Goal: Task Accomplishment & Management: Manage account settings

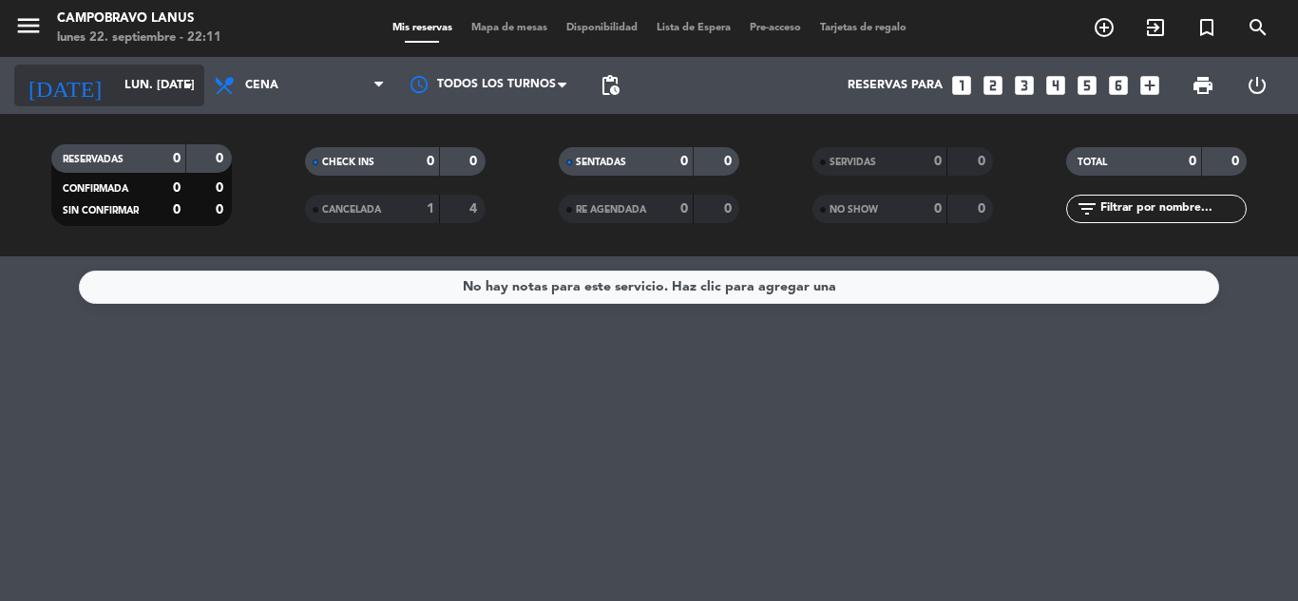
click at [150, 103] on div "[DATE] lun. [DATE] arrow_drop_down" at bounding box center [109, 86] width 190 height 42
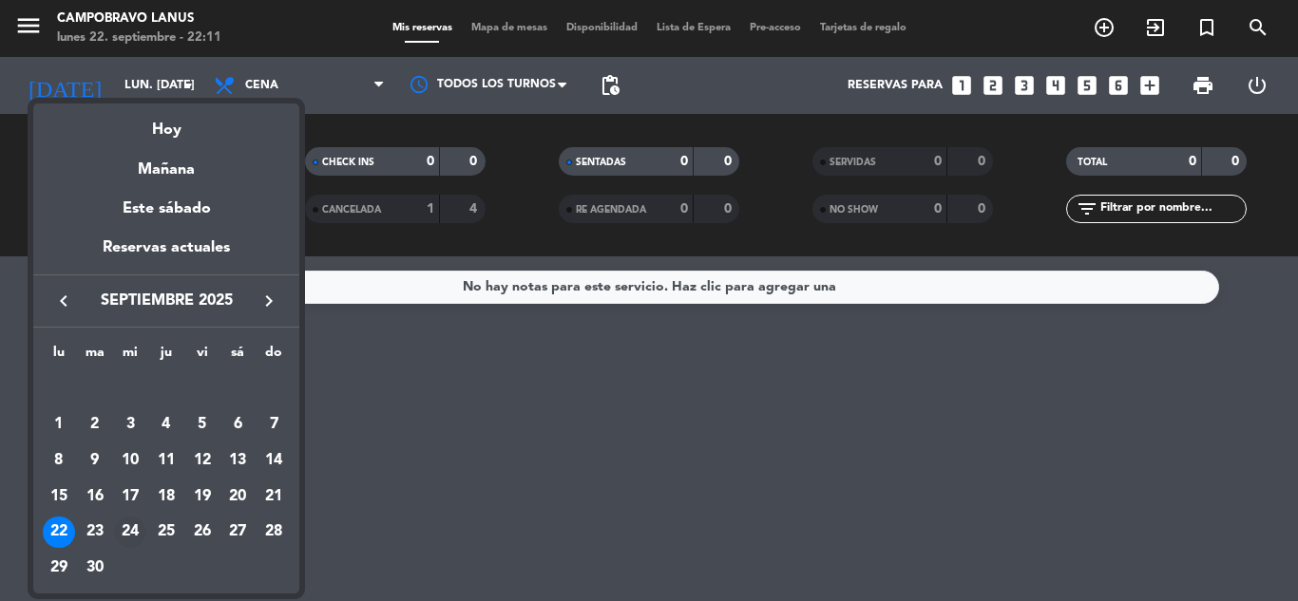
click at [130, 531] on div "24" at bounding box center [130, 533] width 32 height 32
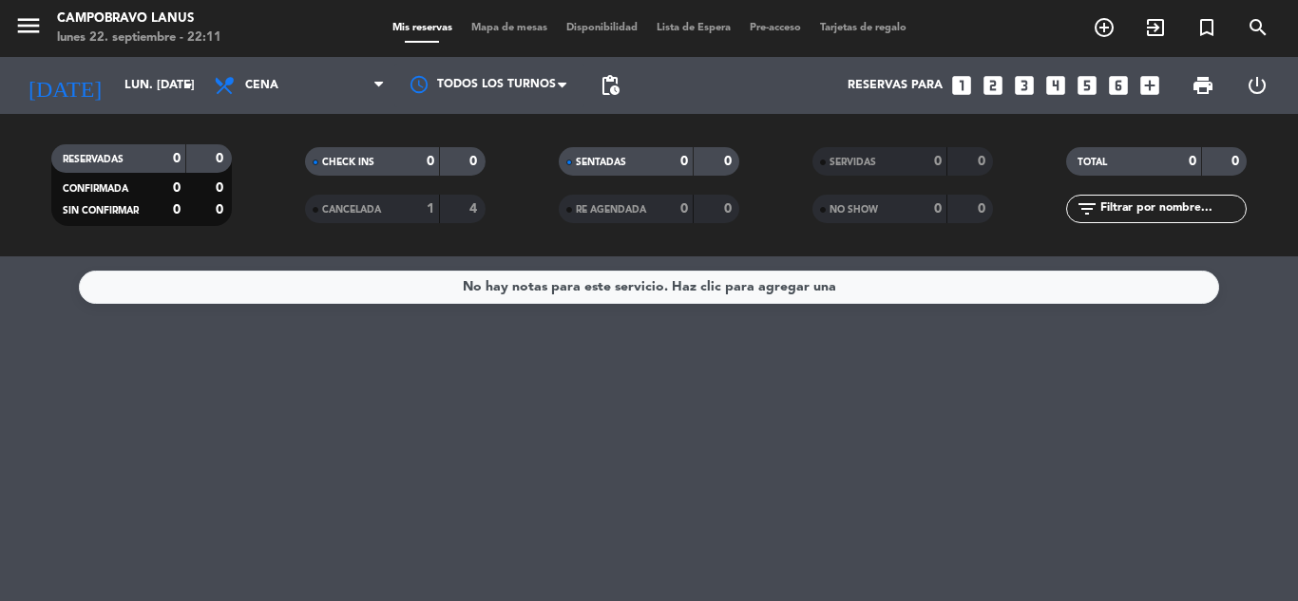
type input "mié. [DATE]"
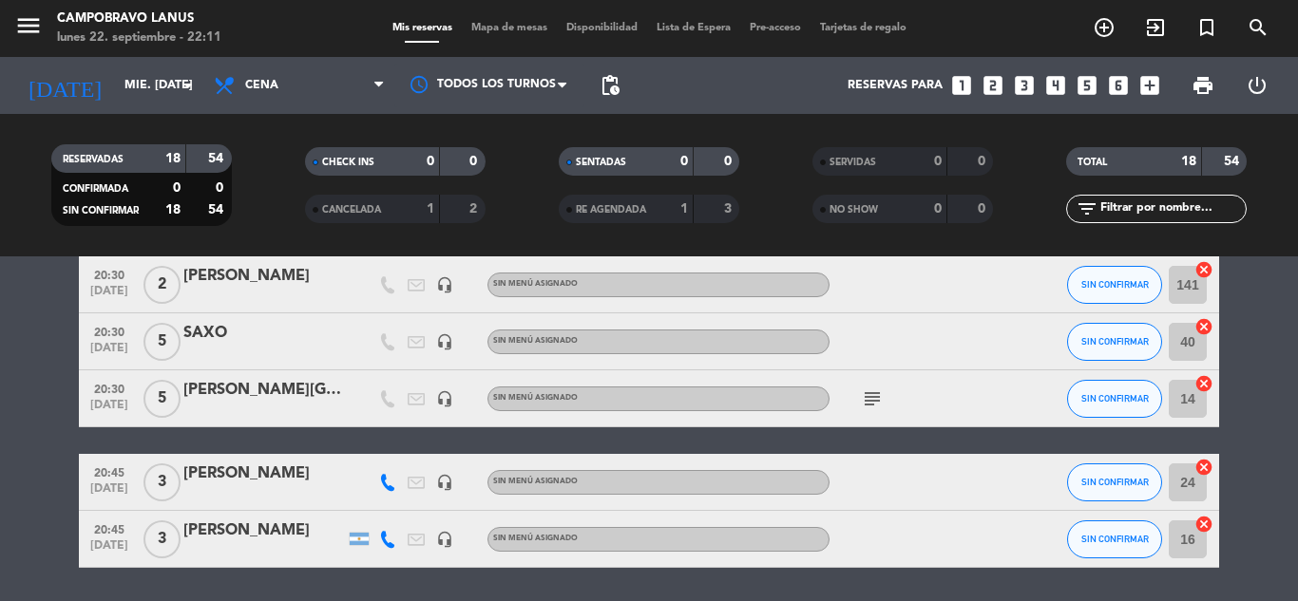
scroll to position [760, 0]
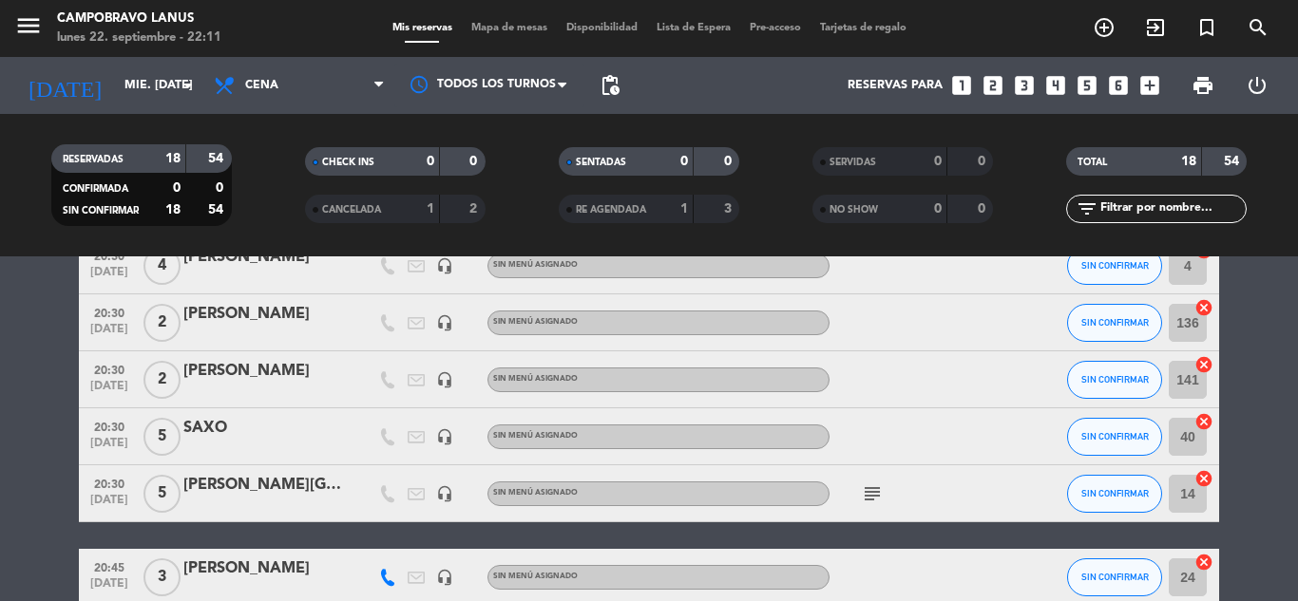
click at [274, 391] on div at bounding box center [263, 392] width 161 height 15
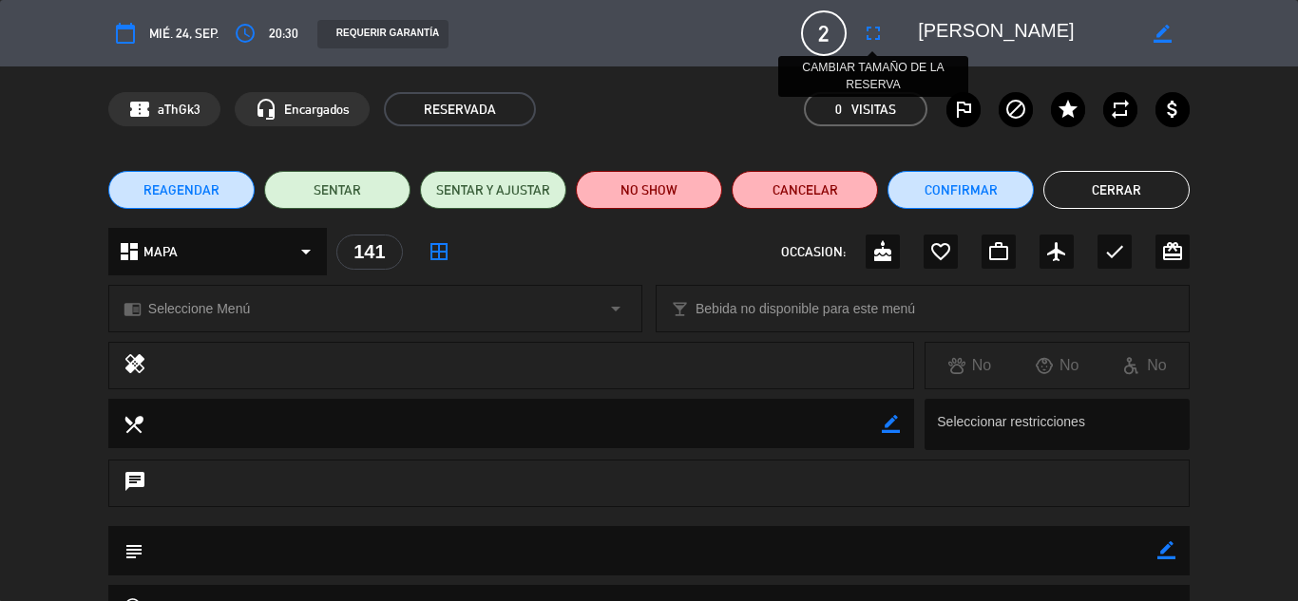
click at [872, 37] on icon "fullscreen" at bounding box center [873, 33] width 23 height 23
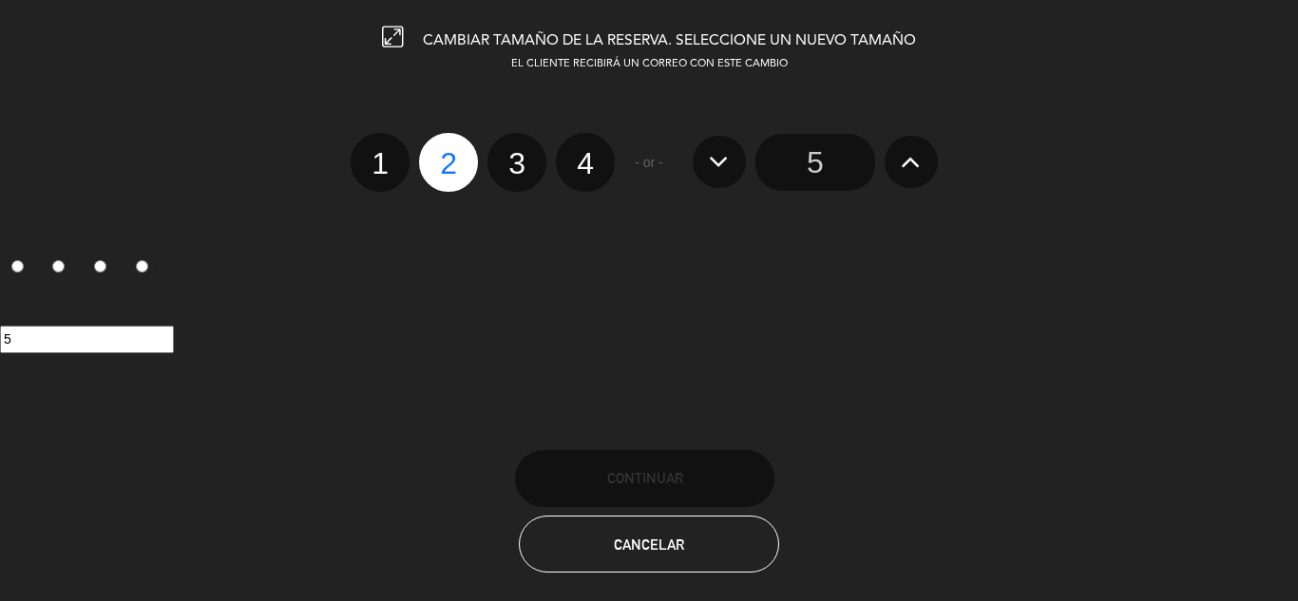
click at [516, 166] on label "3" at bounding box center [516, 162] width 59 height 59
click at [516, 153] on input "3" at bounding box center [514, 147] width 12 height 12
radio input "true"
radio input "false"
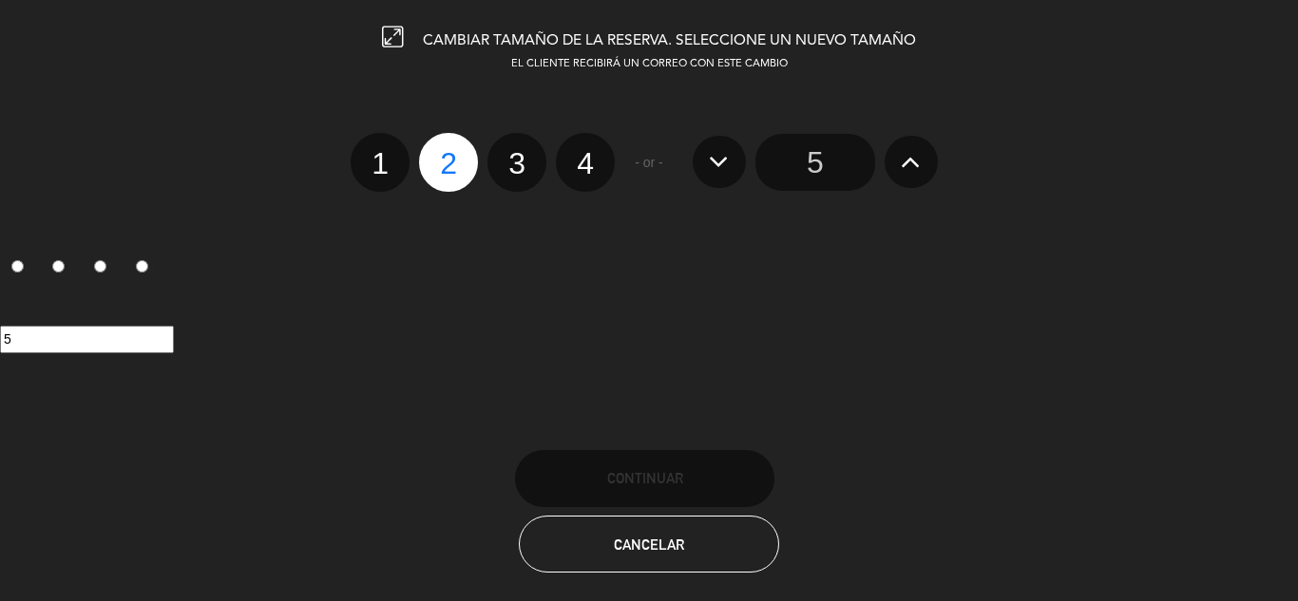
radio input "false"
radio input "true"
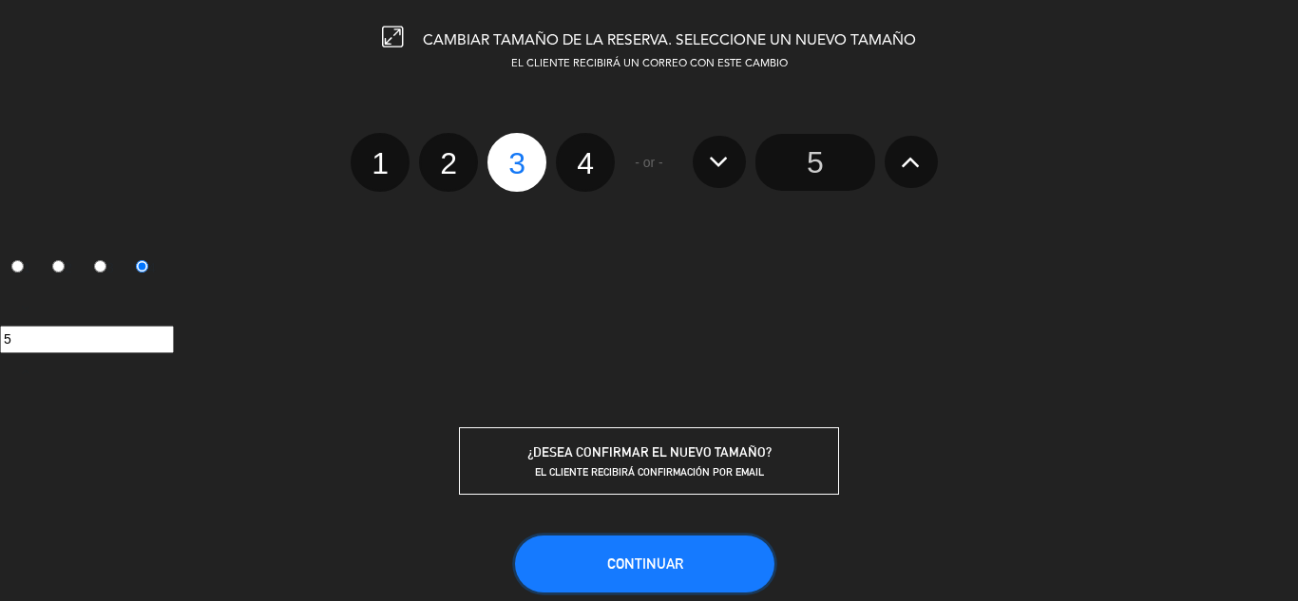
click at [715, 553] on button "Continuar" at bounding box center [644, 564] width 259 height 57
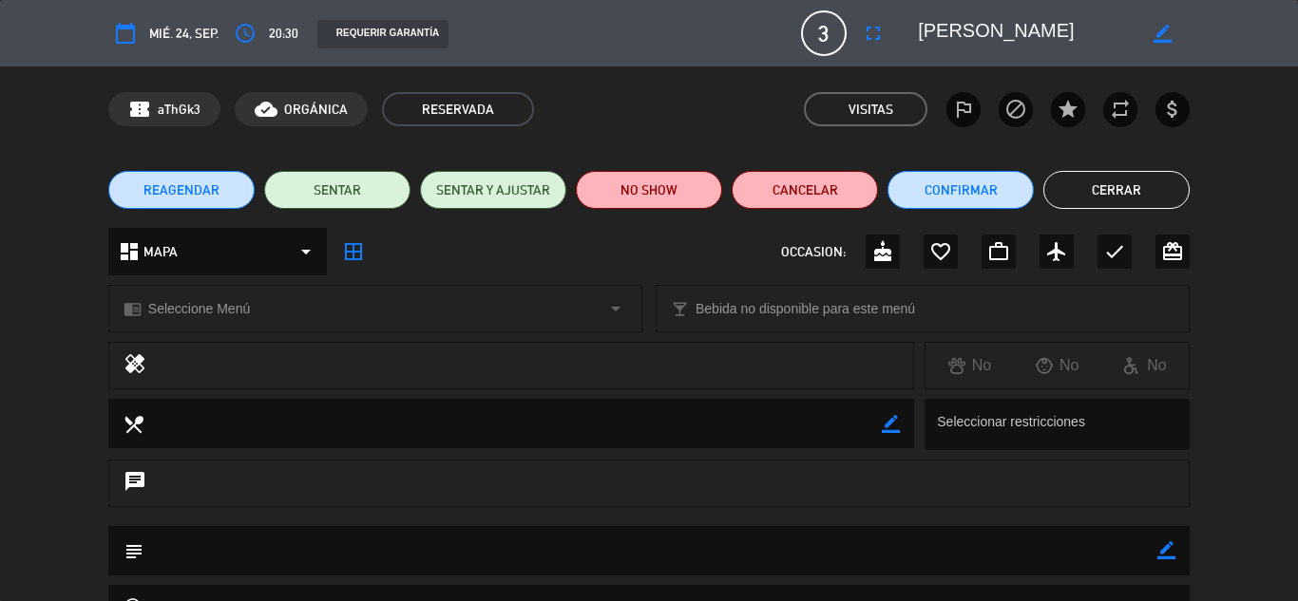
click at [1100, 202] on button "Cerrar" at bounding box center [1116, 190] width 146 height 38
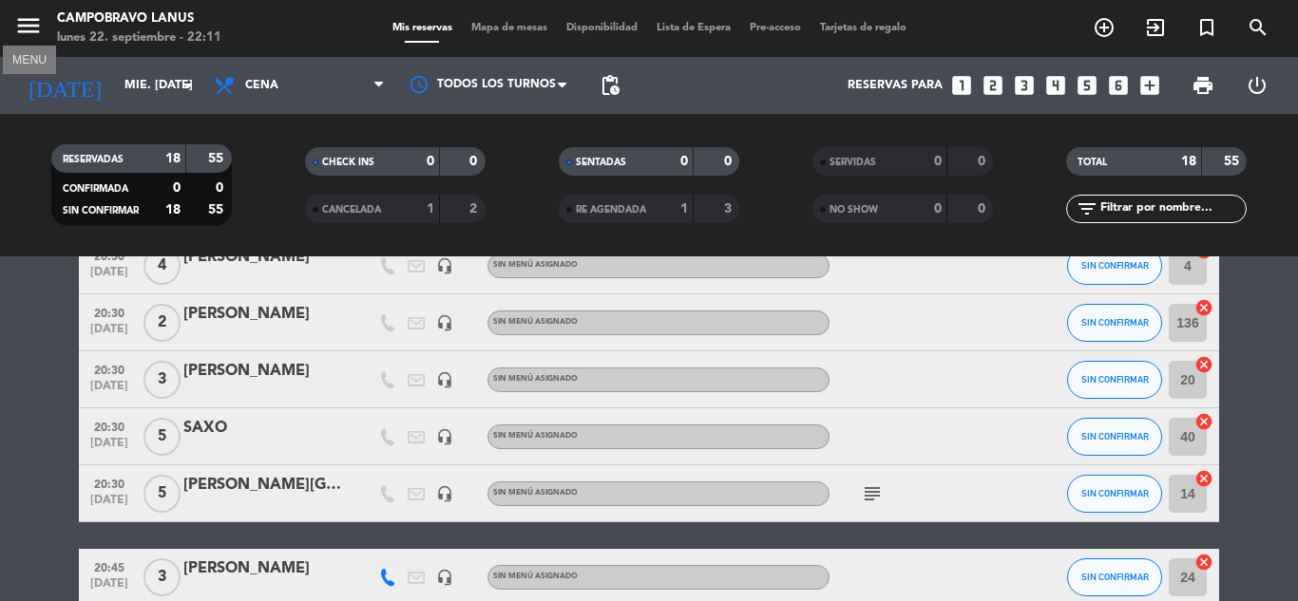
click at [29, 24] on icon "menu" at bounding box center [28, 25] width 28 height 28
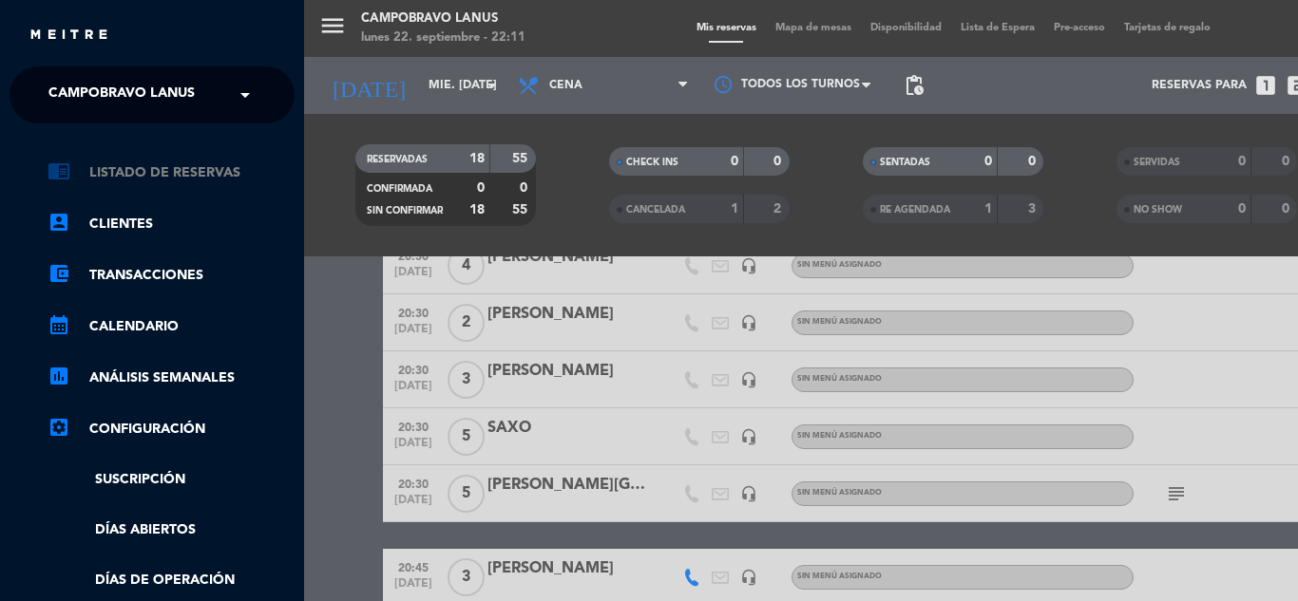
click at [139, 172] on link "chrome_reader_mode Listado de Reservas" at bounding box center [170, 172] width 247 height 23
